Goal: Navigation & Orientation: Find specific page/section

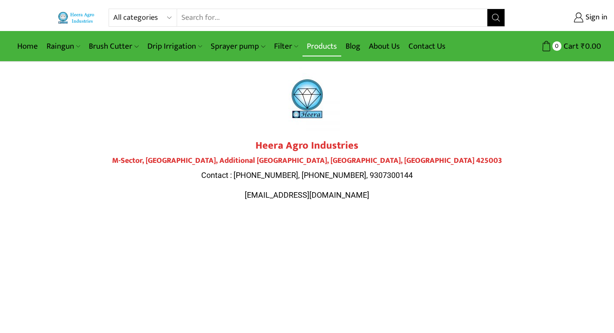
click at [324, 46] on link "Products" at bounding box center [321, 46] width 39 height 20
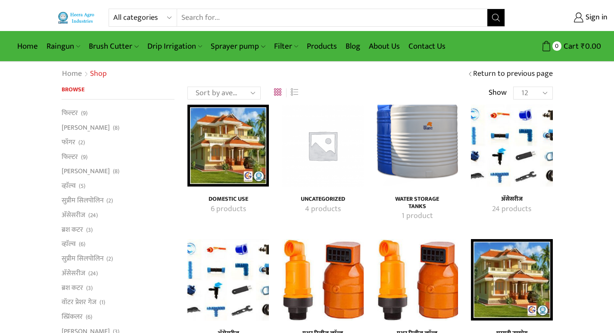
click at [211, 285] on img "Visit product category अ‍ॅसेसरीज" at bounding box center [227, 279] width 81 height 81
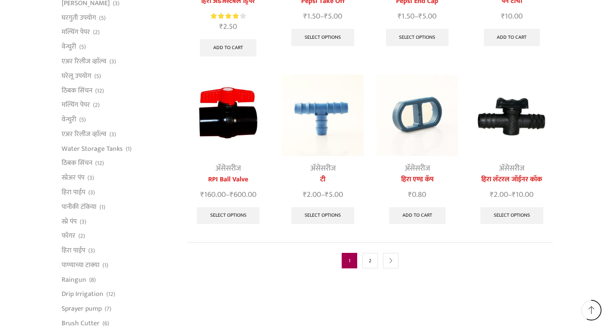
scroll to position [388, 0]
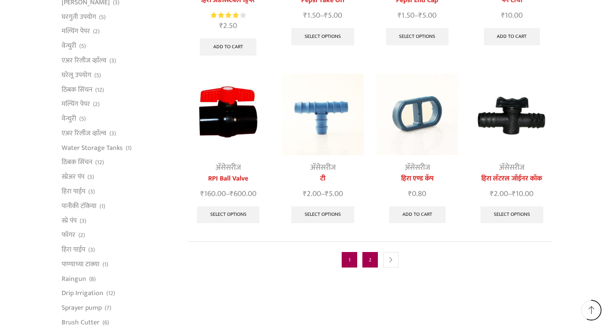
click at [368, 252] on link "2" at bounding box center [370, 260] width 16 height 16
